Goal: Communication & Community: Answer question/provide support

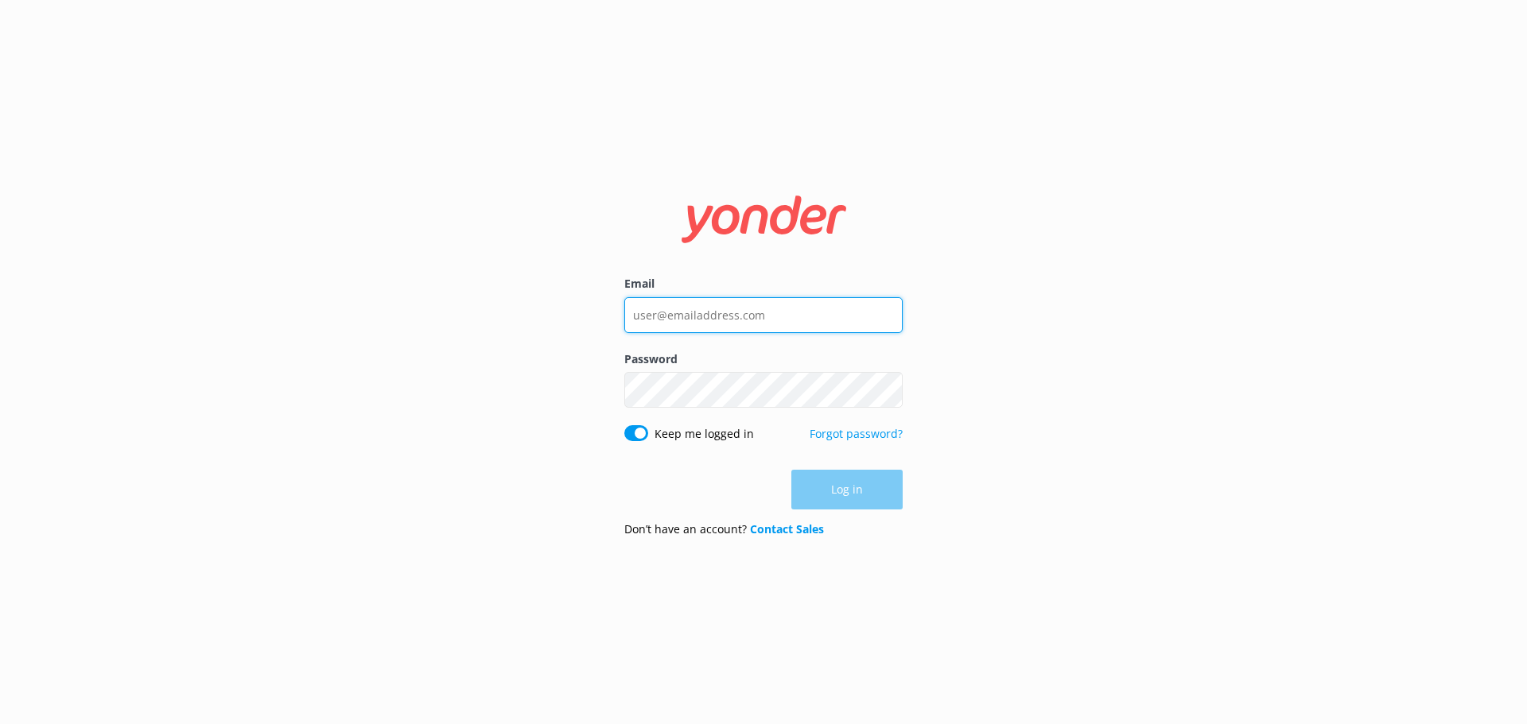
type input "[EMAIL_ADDRESS][DOMAIN_NAME]"
click at [853, 491] on div "Log in" at bounding box center [763, 490] width 278 height 40
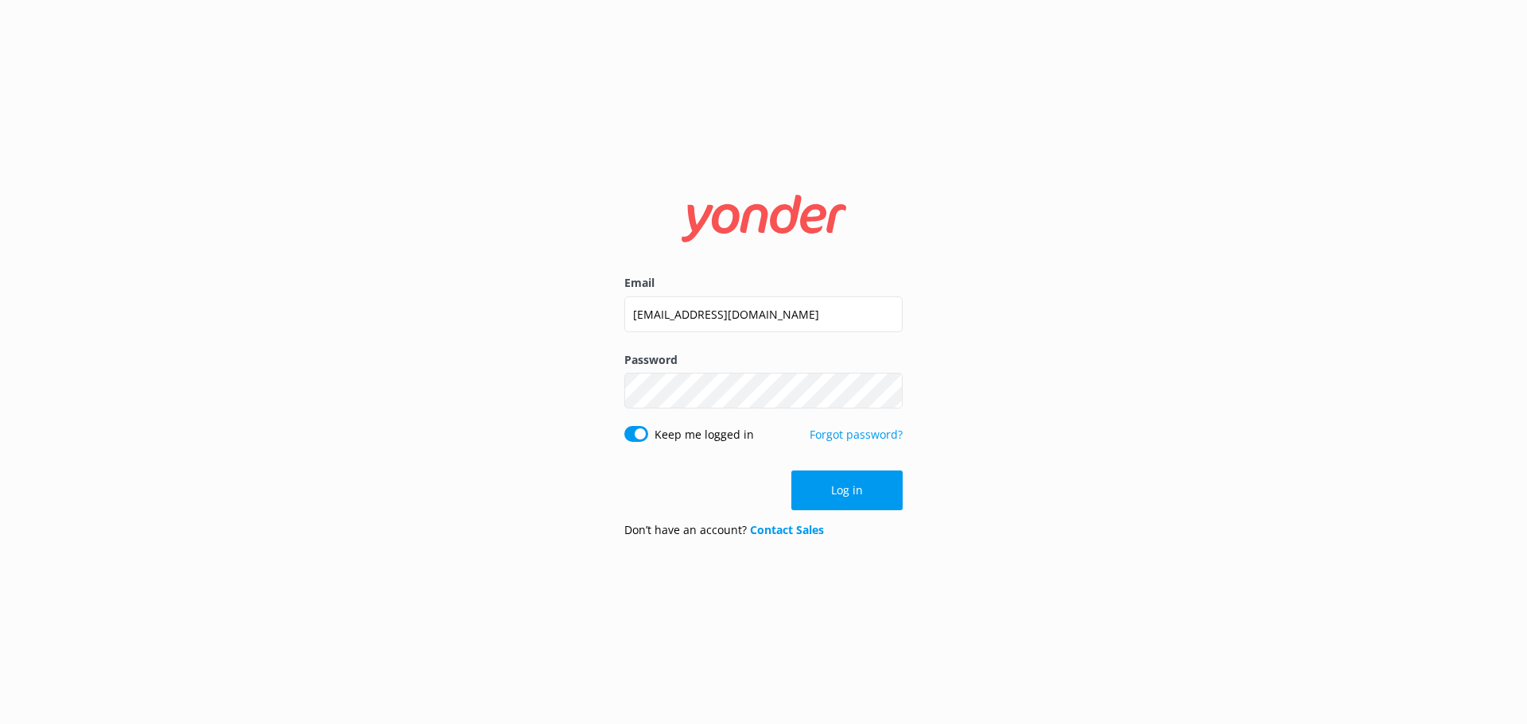
click at [853, 491] on button "Log in" at bounding box center [846, 491] width 111 height 40
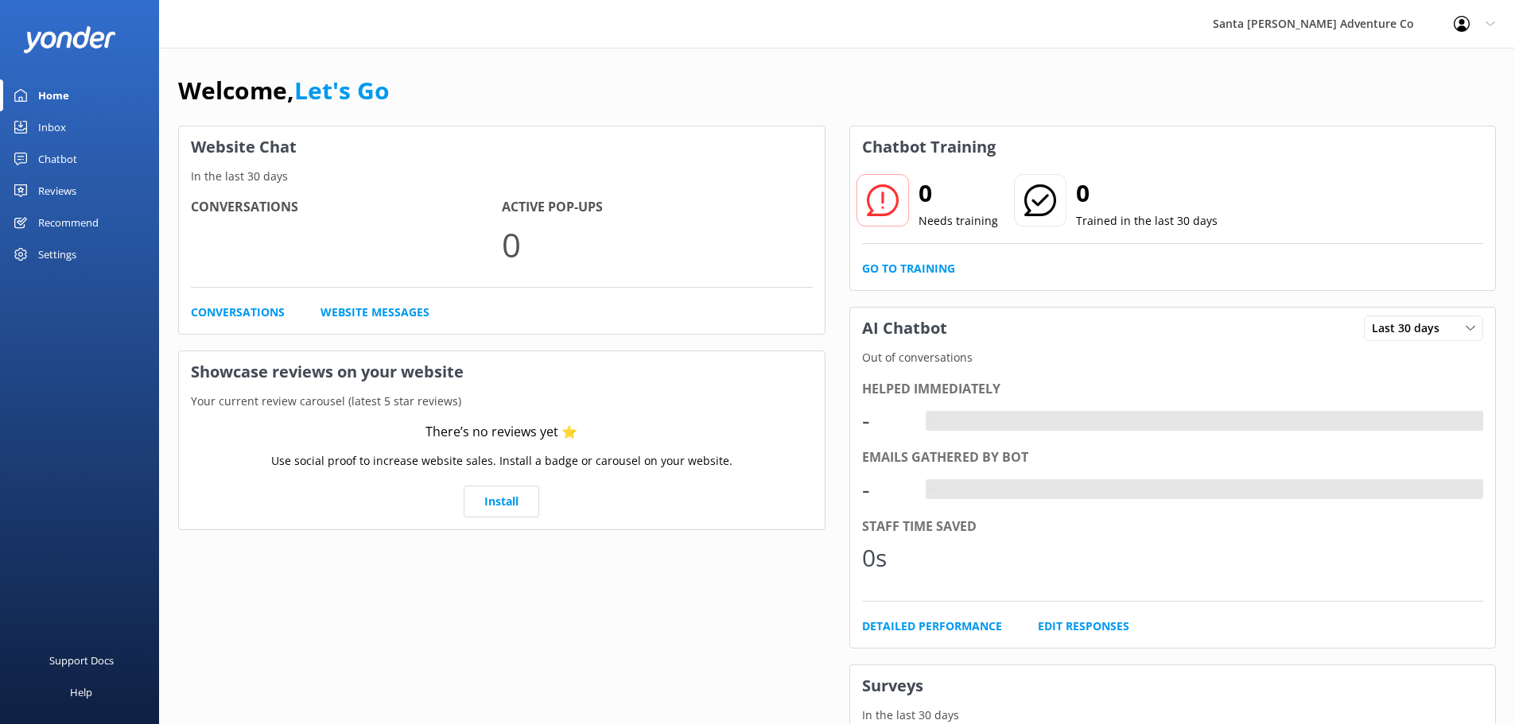
click at [45, 122] on div "Inbox" at bounding box center [52, 127] width 28 height 32
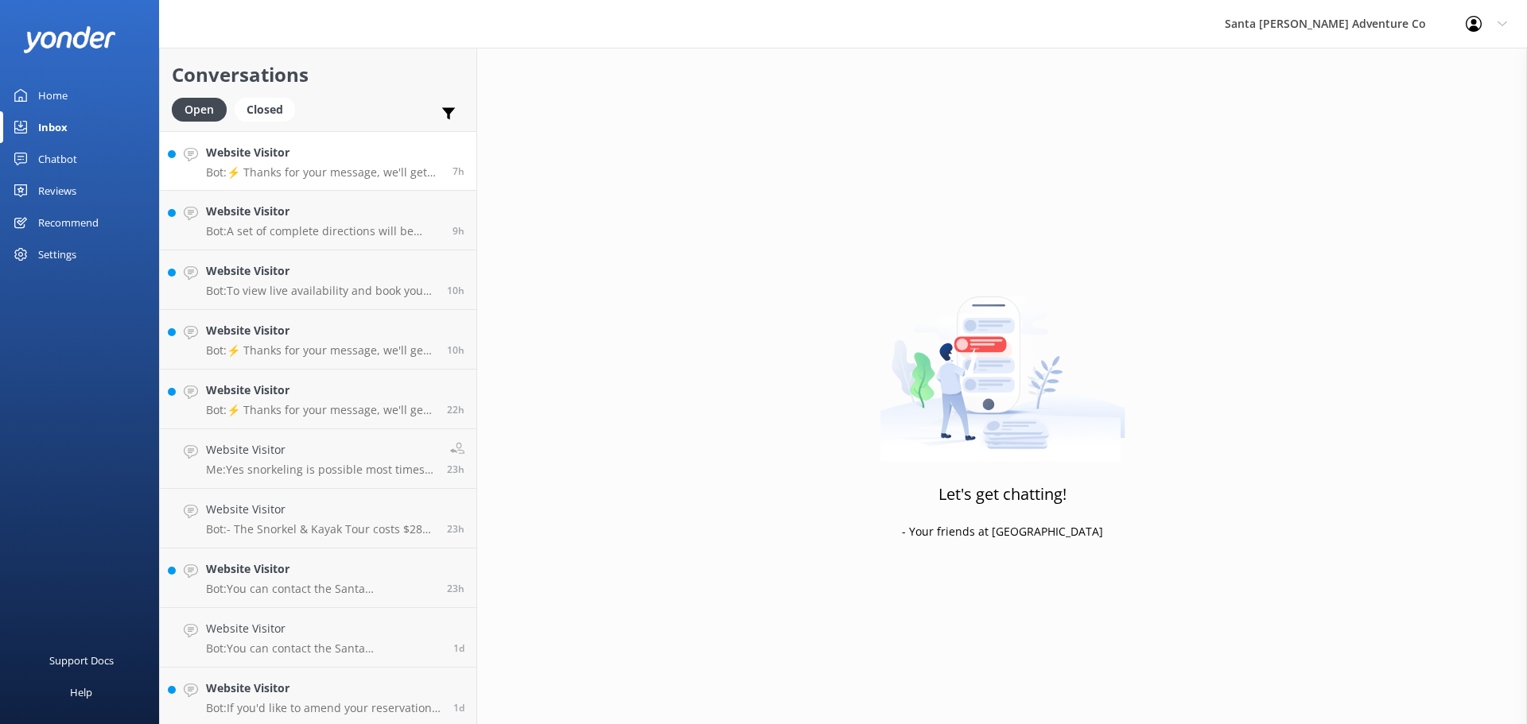
click at [345, 171] on p "Bot: ⚡ Thanks for your message, we'll get back to you as soon as we can. You're…" at bounding box center [323, 172] width 235 height 14
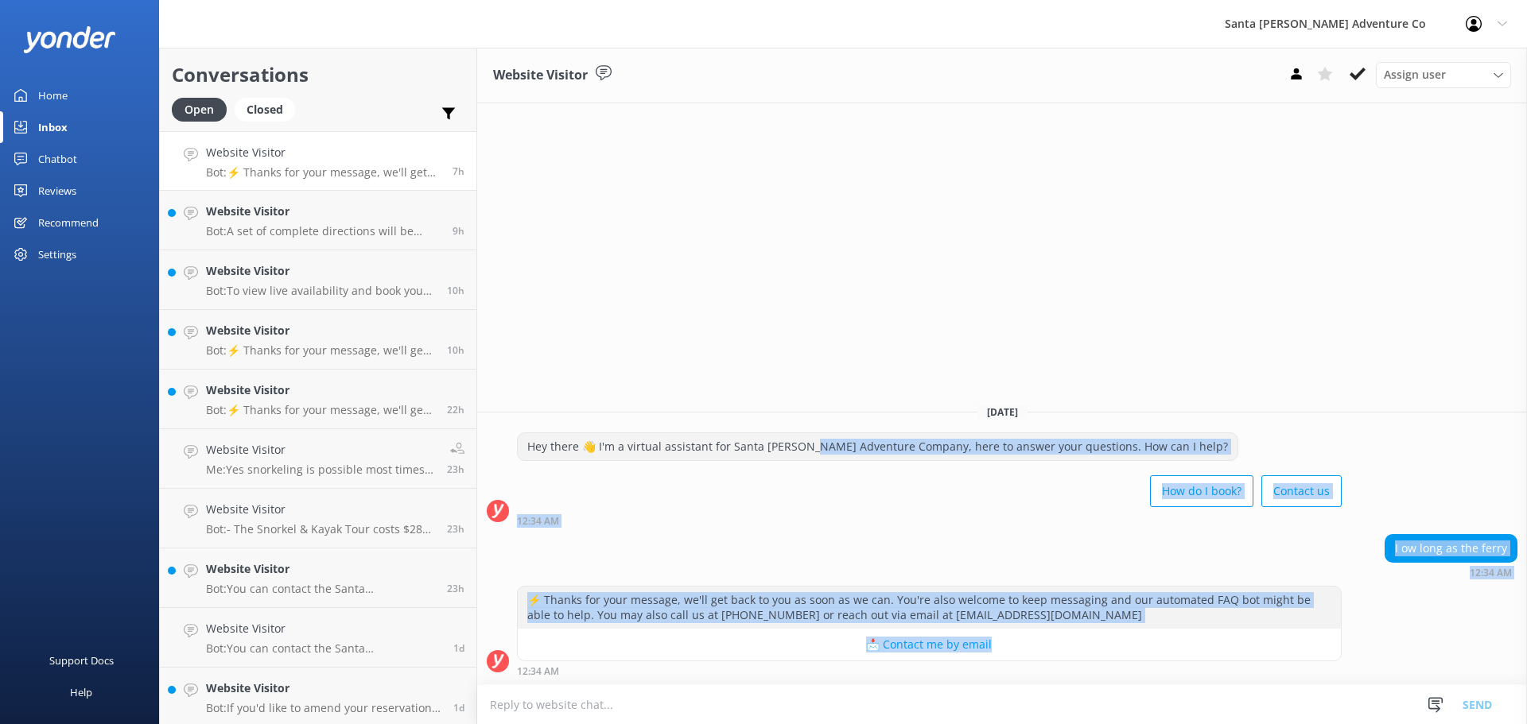
drag, startPoint x: 1375, startPoint y: 649, endPoint x: 806, endPoint y: 439, distance: 606.1
click at [806, 439] on div "[DATE] Hey there 👋 I'm a virtual assistant for Santa [PERSON_NAME] Adventure Co…" at bounding box center [1002, 537] width 1050 height 293
click at [839, 511] on div "How do I book? Contact us" at bounding box center [929, 493] width 825 height 45
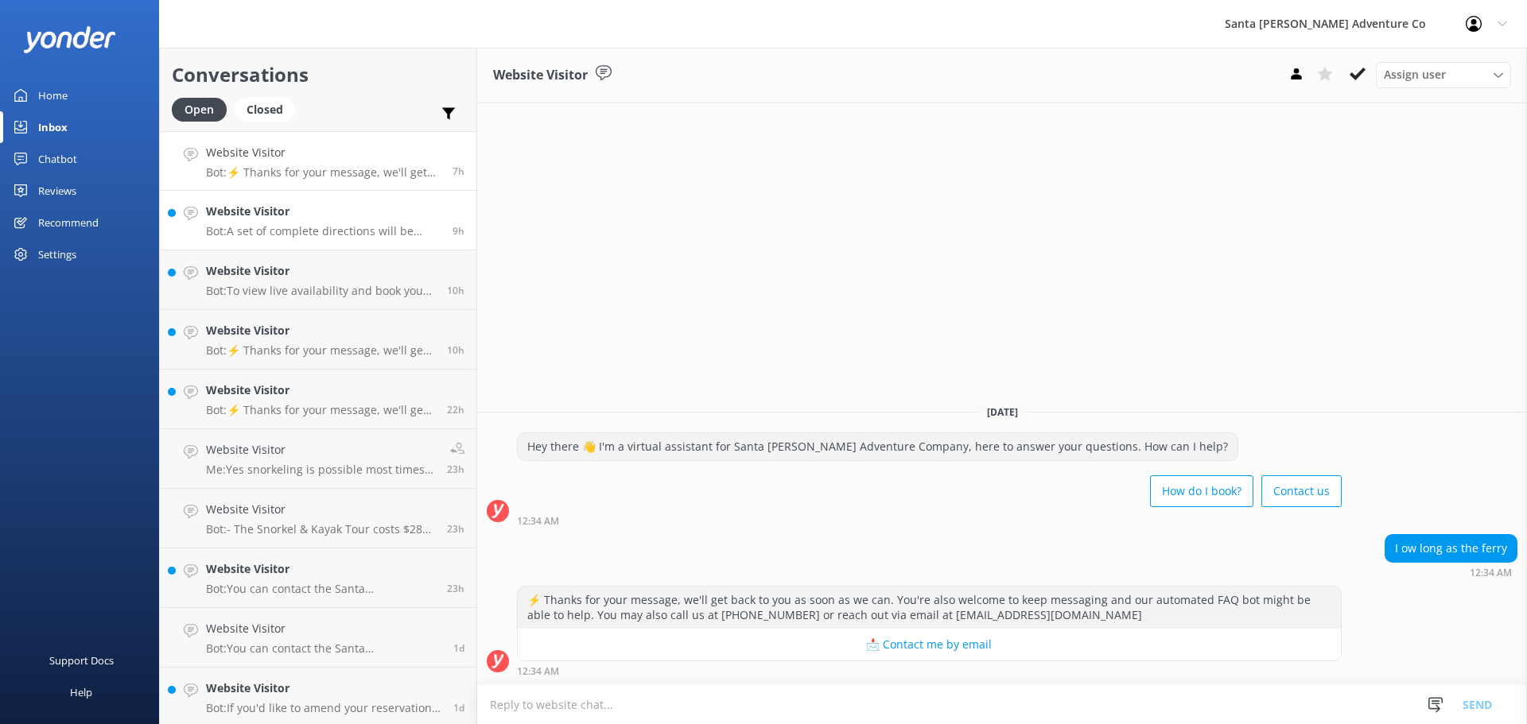
click at [269, 227] on p "Bot: A set of complete directions will be included in your confirmation email. …" at bounding box center [323, 231] width 235 height 14
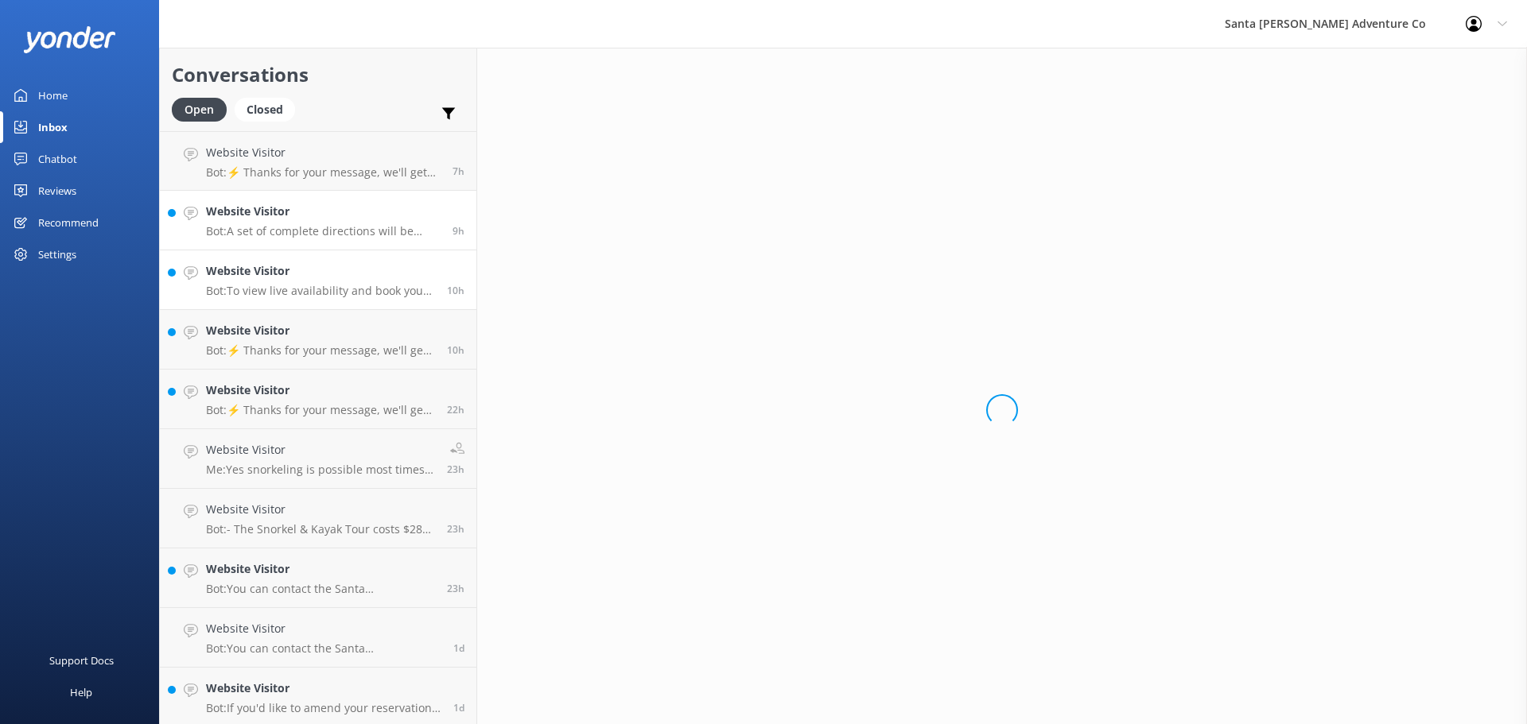
click at [290, 297] on p "Bot: To view live availability and book your Santa [PERSON_NAME] Adventure tour…" at bounding box center [320, 291] width 229 height 14
click at [285, 336] on h4 "Website Visitor" at bounding box center [320, 330] width 229 height 17
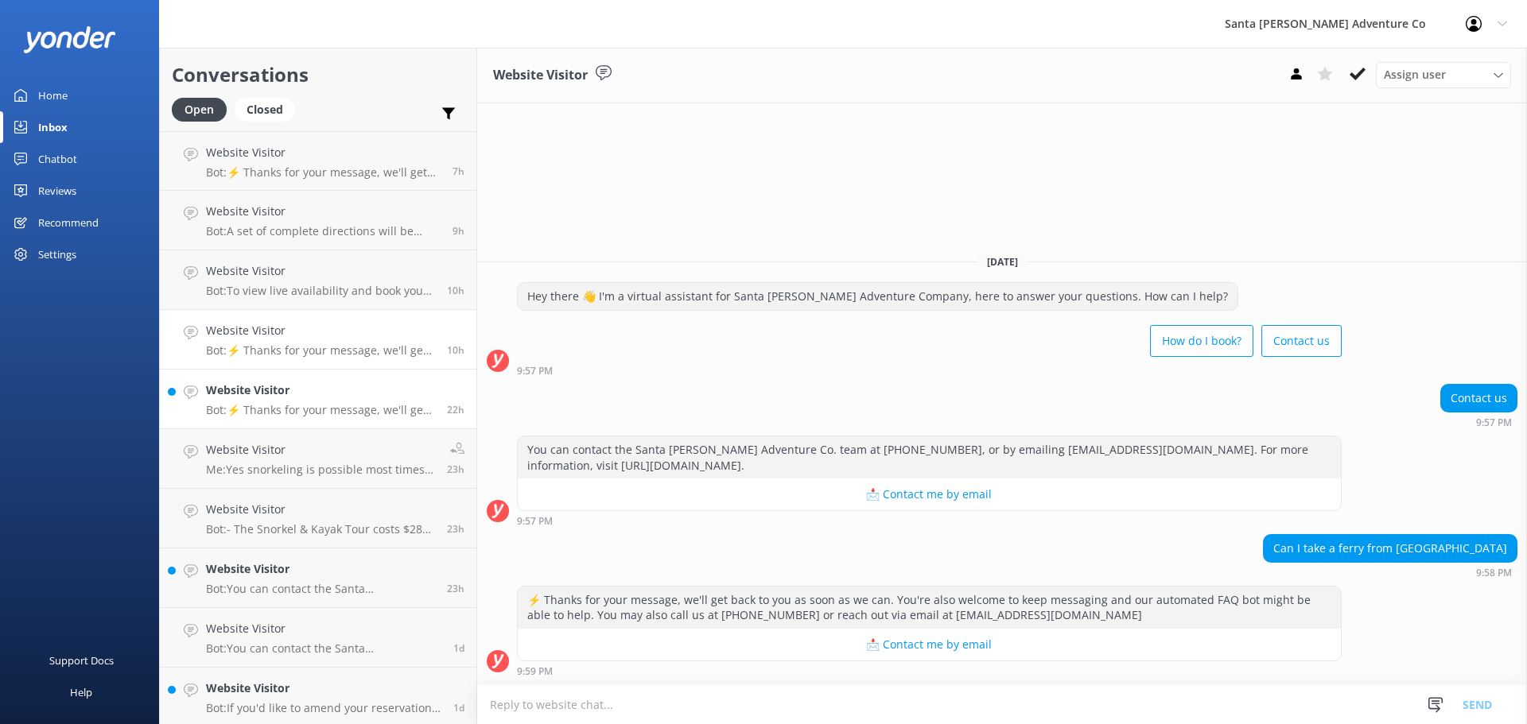
click at [308, 404] on p "Bot: ⚡ Thanks for your message, we'll get back to you as soon as we can. You're…" at bounding box center [320, 410] width 229 height 14
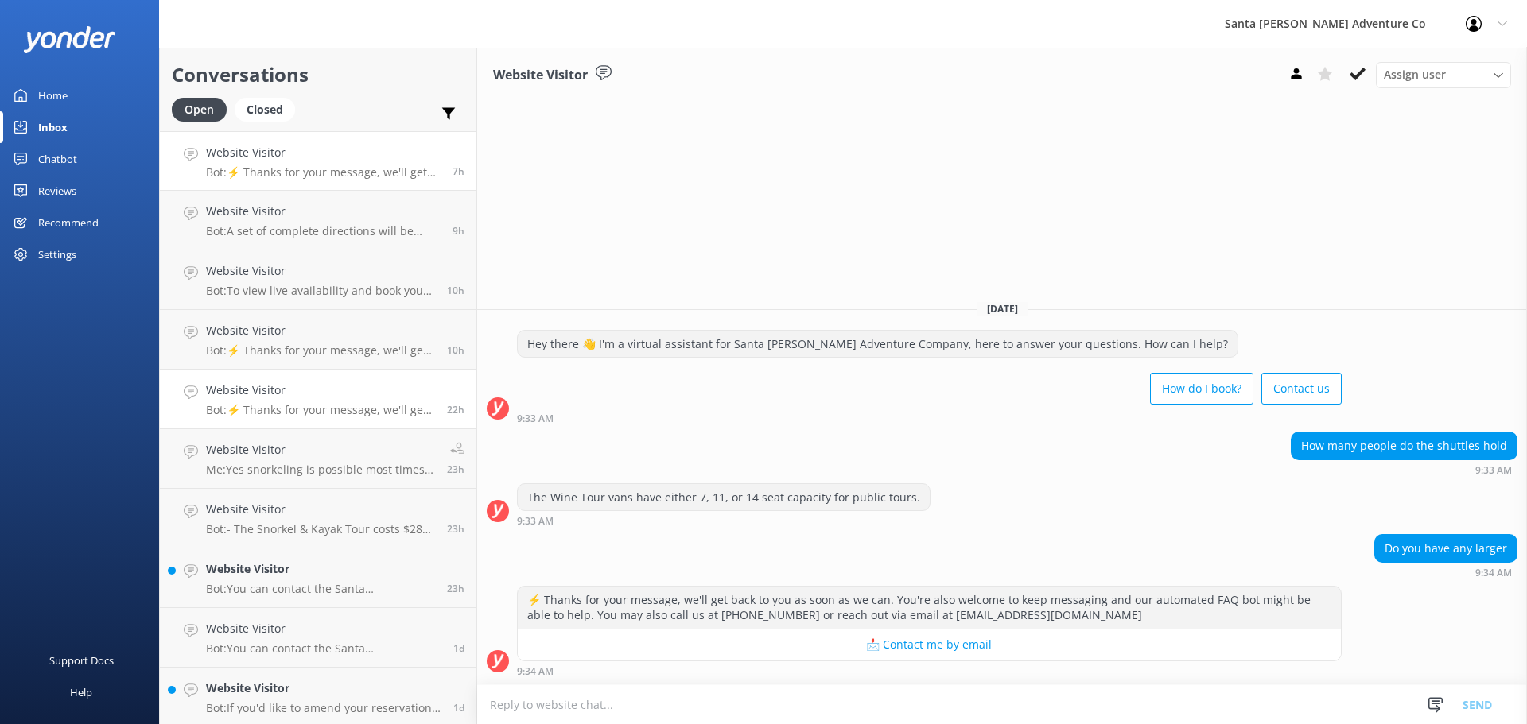
click at [275, 169] on p "Bot: ⚡ Thanks for your message, we'll get back to you as soon as we can. You're…" at bounding box center [323, 172] width 235 height 14
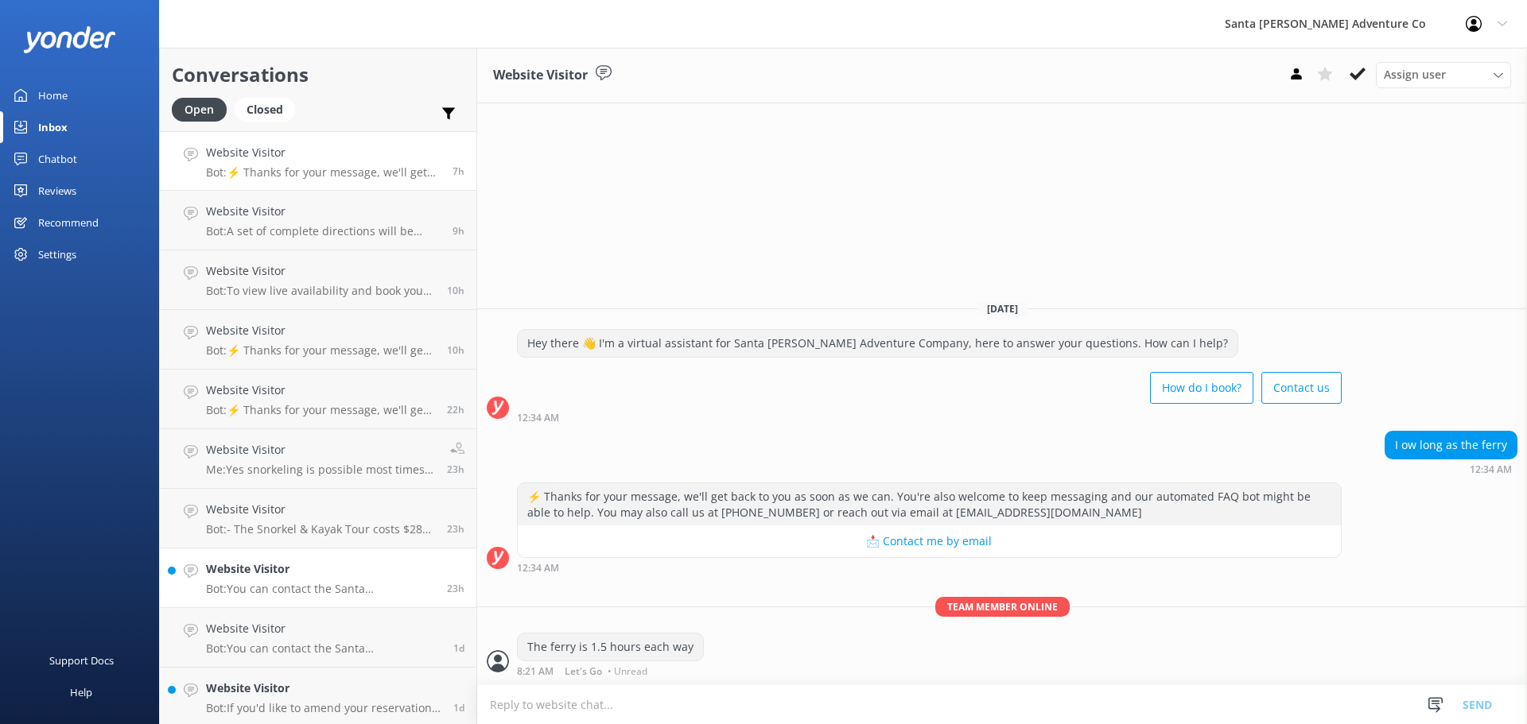
click at [293, 561] on h4 "Website Visitor" at bounding box center [320, 569] width 229 height 17
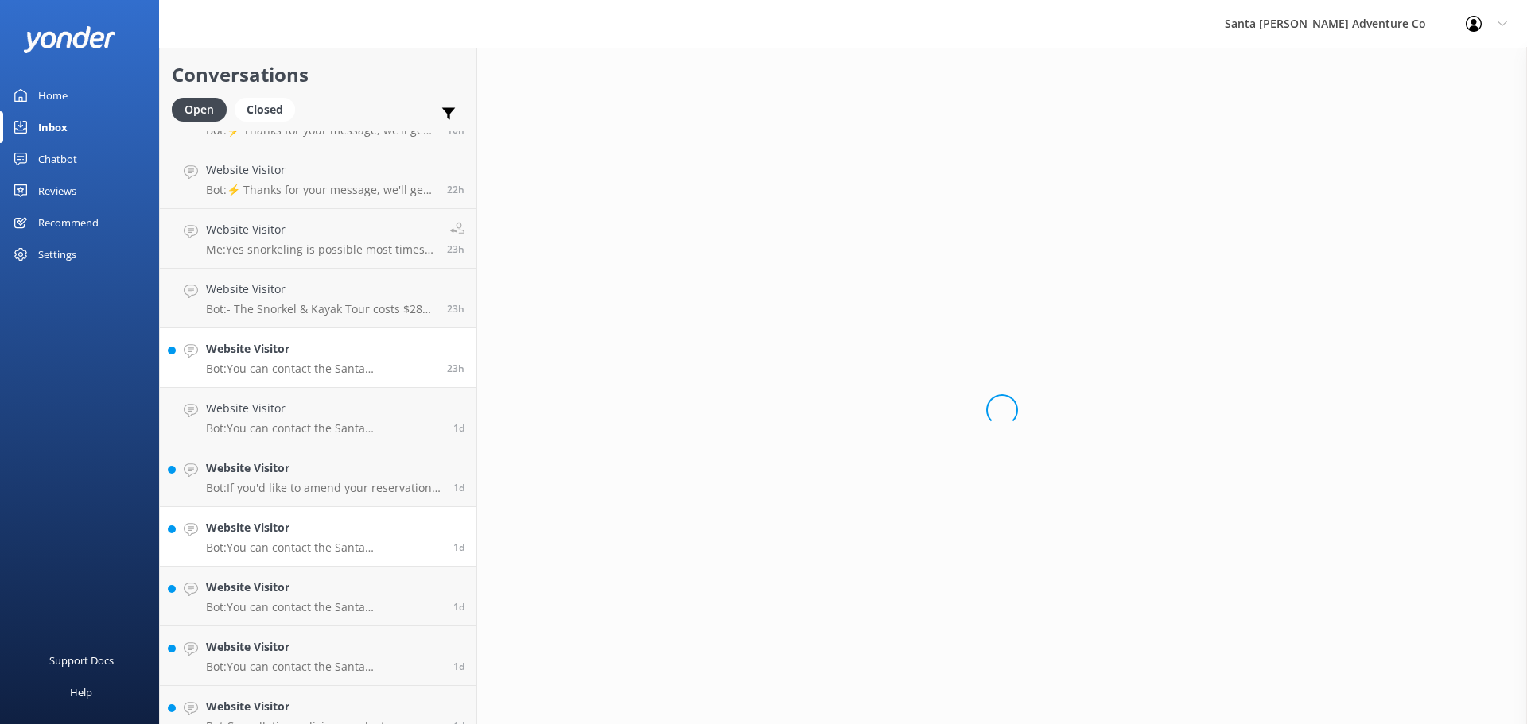
scroll to position [265, 0]
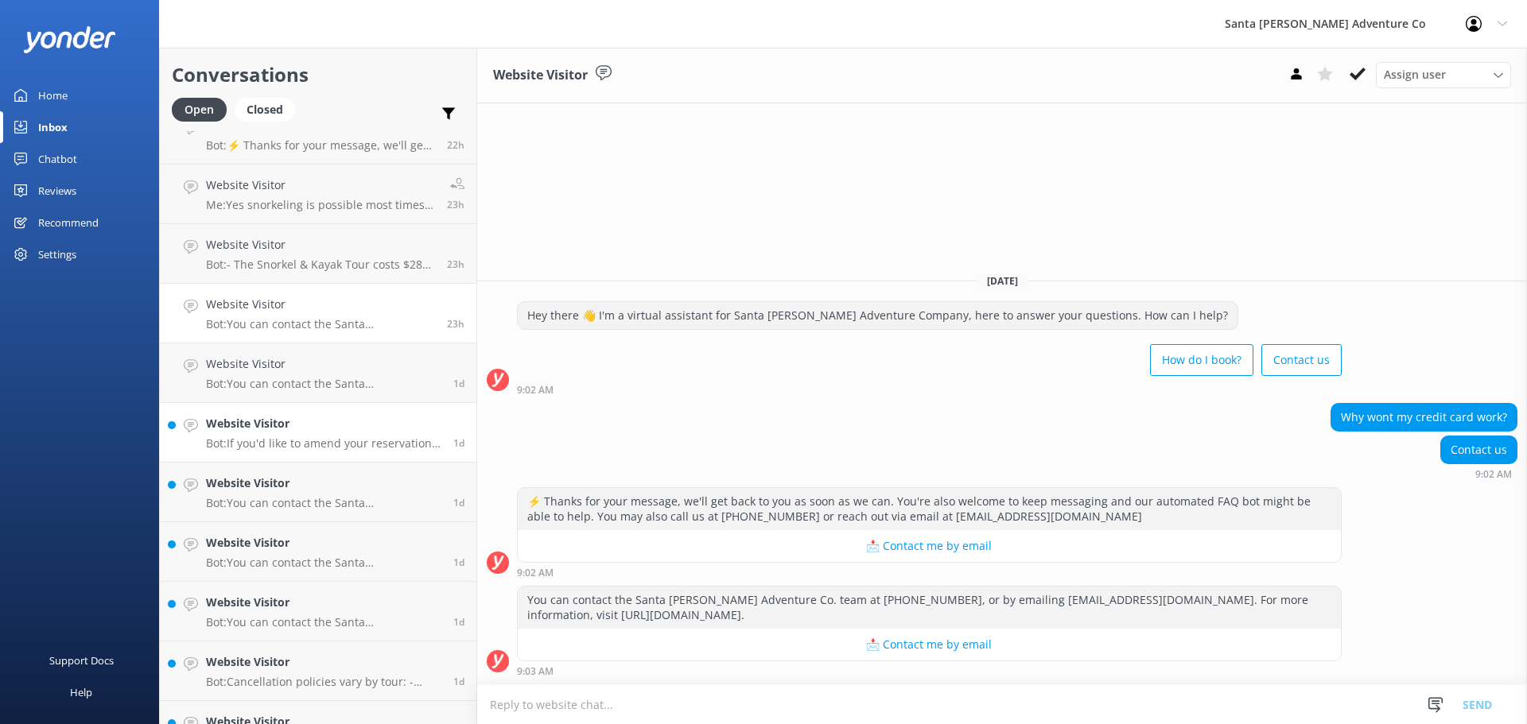
click at [283, 424] on h4 "Website Visitor" at bounding box center [323, 423] width 235 height 17
